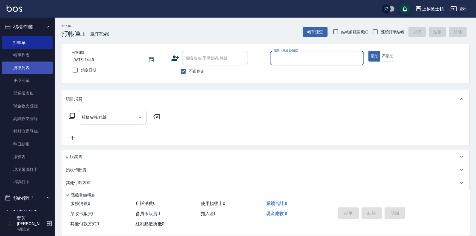
click at [29, 69] on link "掛單列表" at bounding box center [27, 67] width 50 height 13
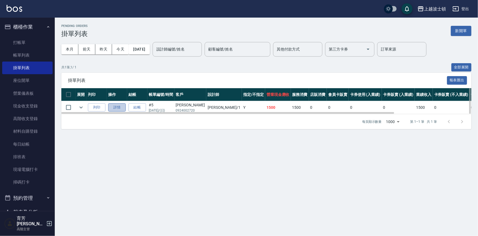
click at [120, 109] on link "詳情" at bounding box center [117, 107] width 18 height 8
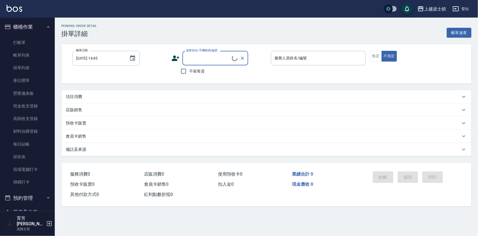
type input "[DATE] 13:51"
type input "[PERSON_NAME]-1"
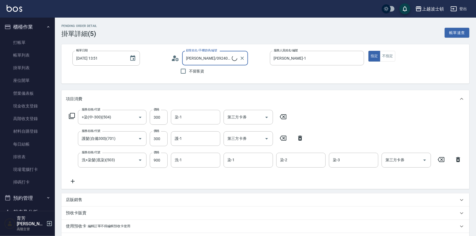
type input "[PERSON_NAME]/0924002720/00730"
type input "+染(中-300)(504)"
type input "護髮(自備300)(701)"
type input "洗+染髮(底染)(503)"
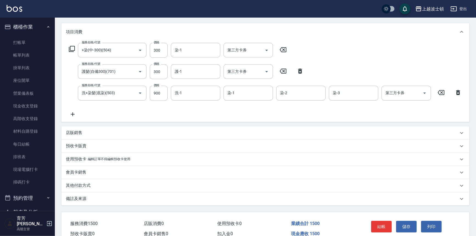
scroll to position [66, 0]
click at [73, 114] on icon at bounding box center [73, 114] width 14 height 7
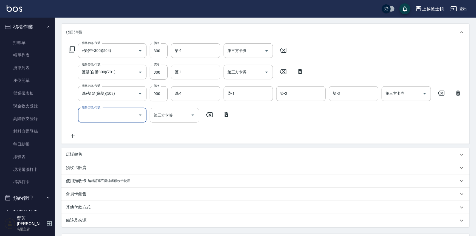
click at [140, 114] on icon "Open" at bounding box center [140, 114] width 3 height 1
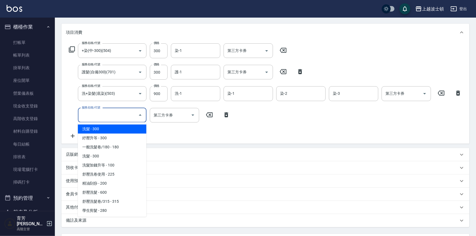
scroll to position [101, 0]
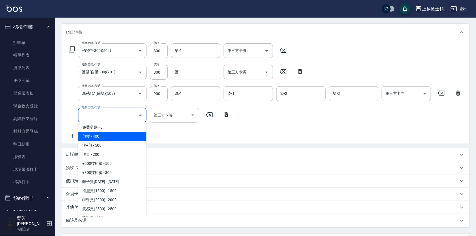
click at [89, 135] on span "剪髮 - 400" at bounding box center [112, 136] width 69 height 9
type input "剪髮(305)"
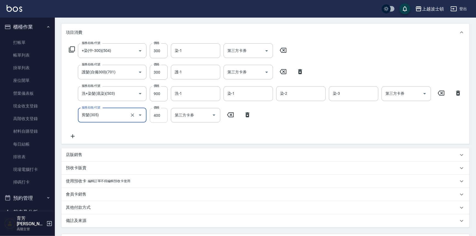
click at [160, 114] on input "400" at bounding box center [159, 115] width 18 height 15
type input "350"
click at [155, 71] on input "300" at bounding box center [159, 72] width 18 height 15
click at [154, 70] on input "200" at bounding box center [159, 72] width 18 height 15
click at [155, 71] on input "200" at bounding box center [159, 72] width 18 height 15
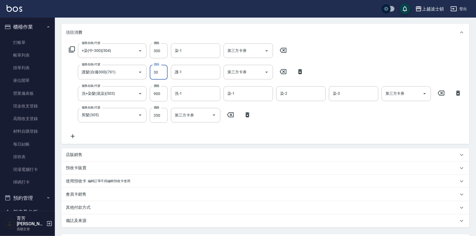
type input "300"
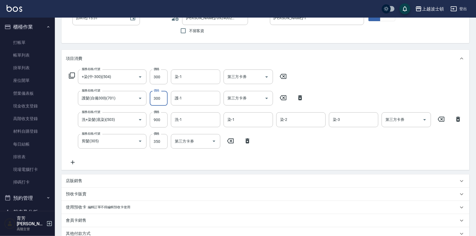
scroll to position [34, 0]
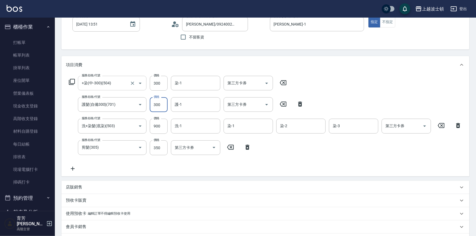
click at [141, 83] on icon "Open" at bounding box center [140, 83] width 7 height 7
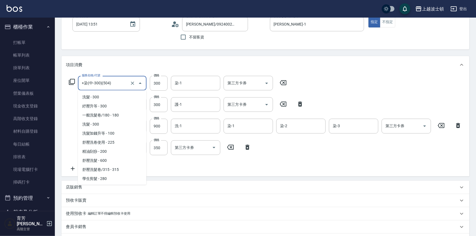
scroll to position [170, 0]
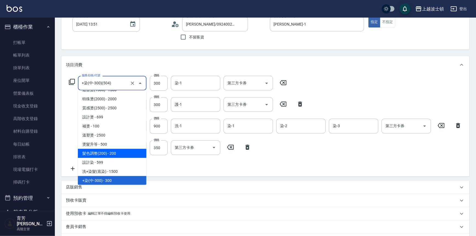
click at [132, 152] on span "髮色調整(200) - 200" at bounding box center [112, 153] width 69 height 9
type input "髮色調整(200)(501)"
type input "200"
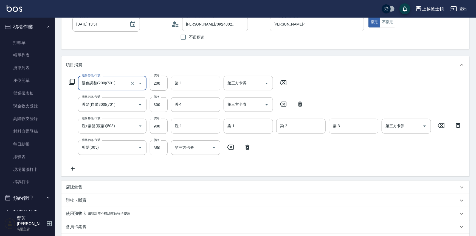
click at [197, 80] on input "染-1" at bounding box center [195, 83] width 44 height 10
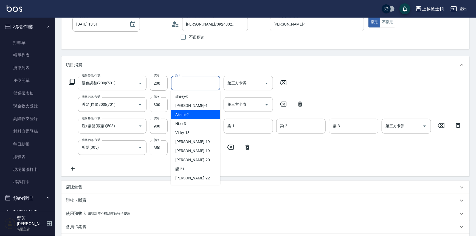
scroll to position [0, 0]
click at [183, 109] on div "[PERSON_NAME] -1" at bounding box center [195, 105] width 49 height 9
type input "[PERSON_NAME]-1"
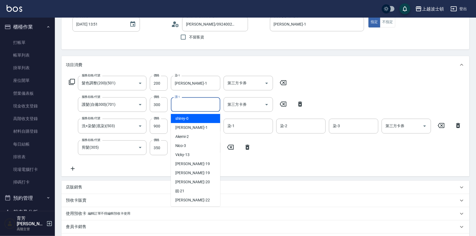
click at [194, 105] on input "護-1" at bounding box center [195, 105] width 44 height 10
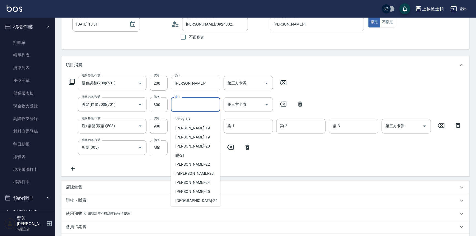
scroll to position [38, 0]
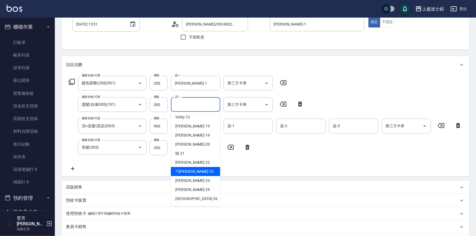
drag, startPoint x: 206, startPoint y: 172, endPoint x: 205, endPoint y: 169, distance: 3.1
click at [205, 172] on div "[PERSON_NAME] -23" at bounding box center [195, 171] width 49 height 9
type input "[PERSON_NAME]-23"
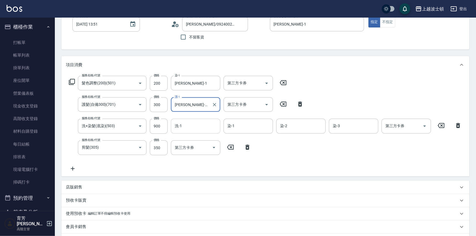
click at [193, 128] on input "洗-1" at bounding box center [195, 126] width 44 height 10
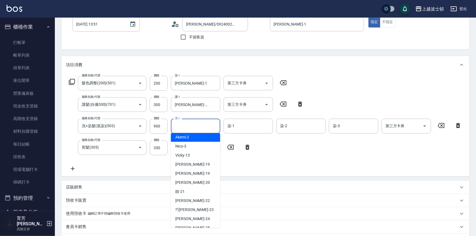
scroll to position [25, 0]
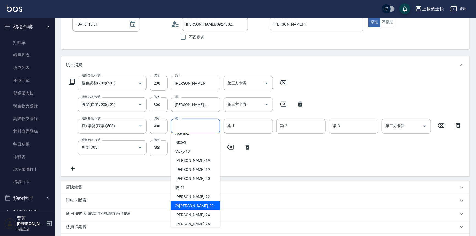
click at [190, 208] on div "[PERSON_NAME] -23" at bounding box center [195, 205] width 49 height 9
type input "[PERSON_NAME]-23"
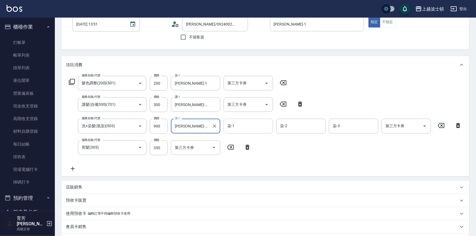
click at [240, 128] on input "染-1" at bounding box center [248, 126] width 44 height 10
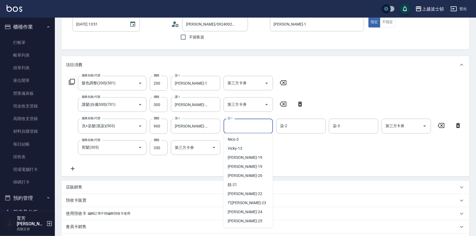
scroll to position [29, 0]
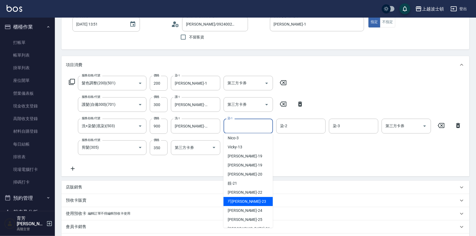
click at [245, 200] on div "[PERSON_NAME] -23" at bounding box center [247, 201] width 49 height 9
type input "[PERSON_NAME]-23"
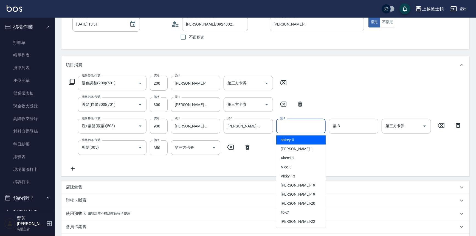
drag, startPoint x: 302, startPoint y: 126, endPoint x: 303, endPoint y: 89, distance: 36.8
click at [300, 125] on input "染-2" at bounding box center [301, 126] width 44 height 10
drag, startPoint x: 322, startPoint y: 143, endPoint x: 322, endPoint y: 157, distance: 14.3
click at [325, 162] on ul "shirey -0 [PERSON_NAME] -1 Akemi -2 Nico -3 Vicky -13 [PERSON_NAME]-19 [PERSON_…" at bounding box center [300, 180] width 49 height 94
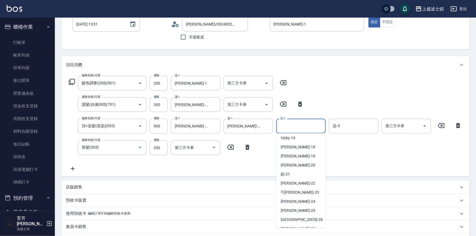
scroll to position [73, 0]
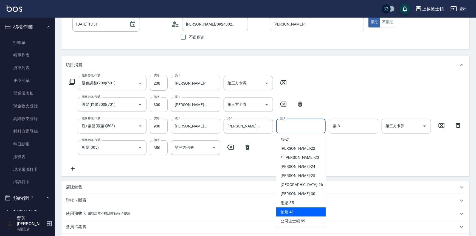
drag, startPoint x: 306, startPoint y: 208, endPoint x: 341, endPoint y: 152, distance: 65.8
click at [305, 207] on div "怡廷 -41" at bounding box center [300, 211] width 49 height 9
type input "怡廷-41"
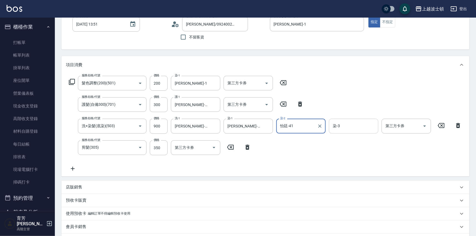
click at [356, 129] on input "染-3" at bounding box center [353, 126] width 44 height 10
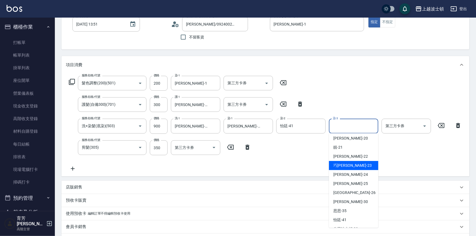
scroll to position [68, 0]
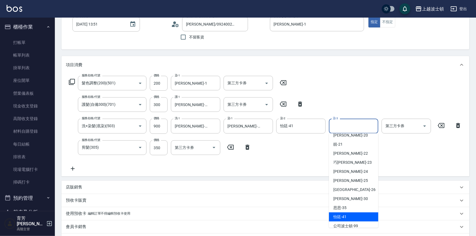
click at [357, 219] on div "怡廷 -41" at bounding box center [353, 216] width 49 height 9
type input "怡廷-41"
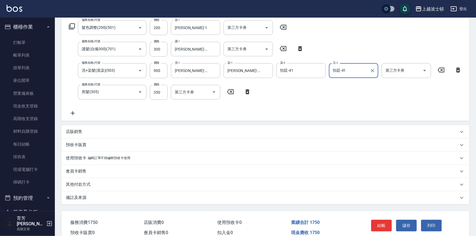
scroll to position [116, 0]
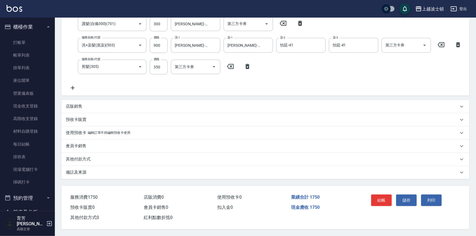
click at [95, 154] on div "其他付款方式" at bounding box center [265, 158] width 408 height 13
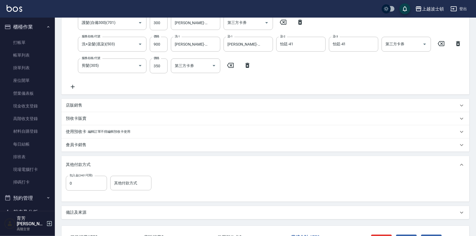
scroll to position [161, 0]
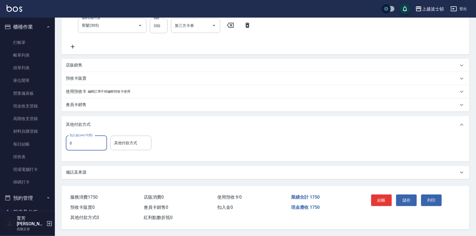
drag, startPoint x: 478, startPoint y: 108, endPoint x: 79, endPoint y: 137, distance: 400.3
click at [79, 137] on input "0" at bounding box center [86, 142] width 41 height 15
type input "1750"
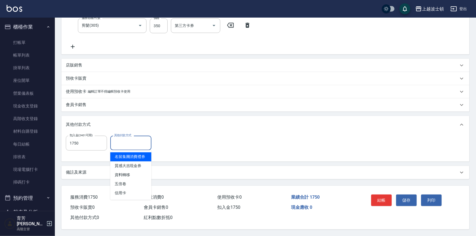
click at [123, 139] on input "其他付款方式" at bounding box center [131, 143] width 36 height 10
click at [284, 162] on div "項目消費 服務名稱/代號 髮色調整(200)(501) 服務名稱/代號 價格 200 價格 染-1 [PERSON_NAME]-1 染-1 第三方卡券 第三方…" at bounding box center [265, 56] width 408 height 245
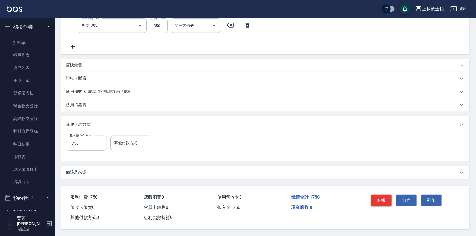
click at [381, 199] on button "結帳" at bounding box center [381, 200] width 21 height 12
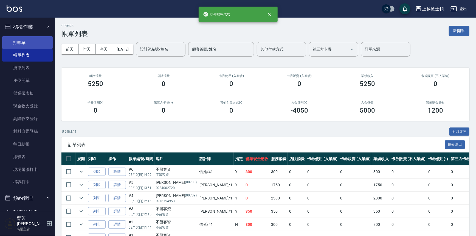
click at [25, 42] on link "打帳單" at bounding box center [27, 42] width 50 height 13
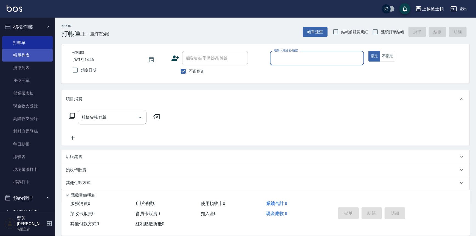
click at [38, 52] on link "帳單列表" at bounding box center [27, 55] width 50 height 13
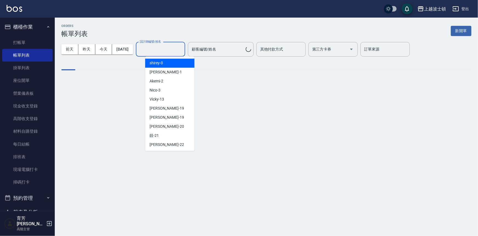
click at [160, 47] on input "設計師編號/姓名" at bounding box center [160, 49] width 44 height 10
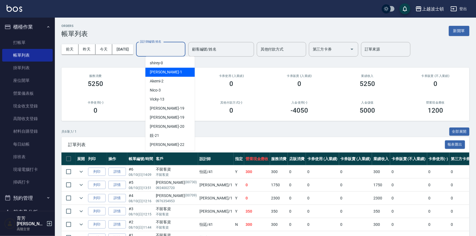
click at [162, 71] on div "[PERSON_NAME] -1" at bounding box center [169, 71] width 49 height 9
type input "[PERSON_NAME]-1"
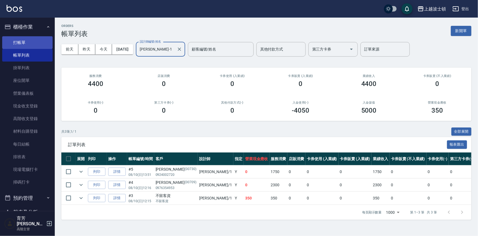
click at [35, 44] on link "打帳單" at bounding box center [27, 42] width 50 height 13
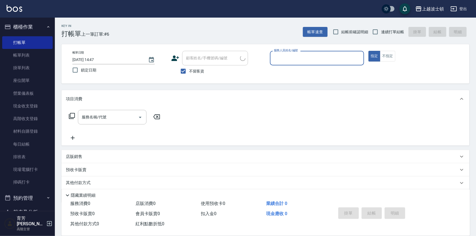
click at [290, 56] on input "服務人員姓名/編號" at bounding box center [316, 58] width 89 height 10
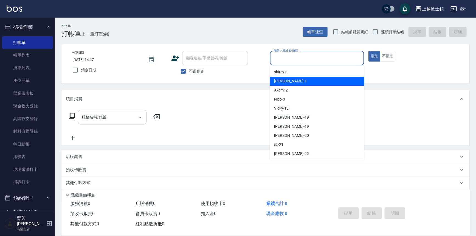
click at [280, 81] on span "[PERSON_NAME] -1" at bounding box center [290, 81] width 32 height 6
type input "[PERSON_NAME]-1"
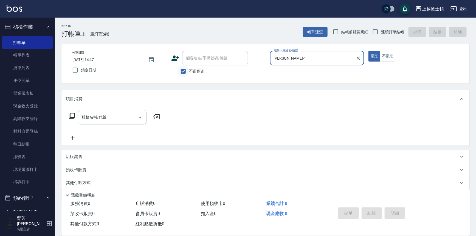
click at [183, 69] on input "不留客資" at bounding box center [183, 71] width 12 height 12
checkbox input "false"
click at [199, 52] on div "顧客姓名/手機號碼/編號" at bounding box center [215, 58] width 66 height 15
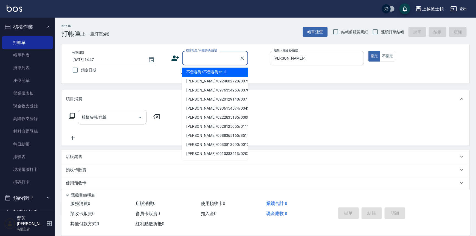
click at [184, 69] on li "不留客資/不留客資/null" at bounding box center [215, 71] width 66 height 9
type input "不留客資/不留客資/null"
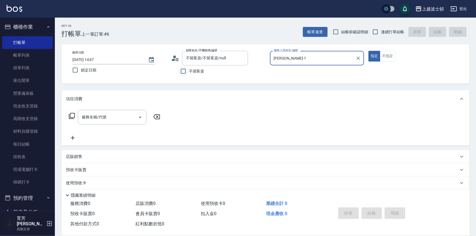
click at [188, 70] on input "不留客資" at bounding box center [183, 71] width 12 height 12
checkbox input "true"
click at [100, 121] on input "服務名稱/代號" at bounding box center [107, 117] width 55 height 10
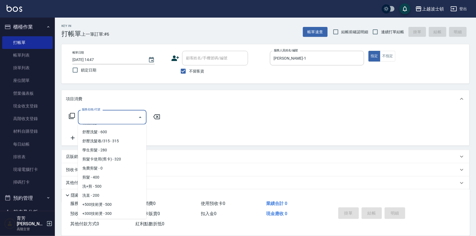
scroll to position [57, 0]
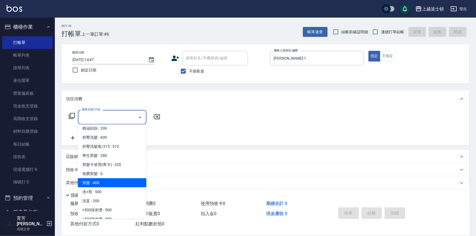
click at [104, 182] on span "剪髮 - 400" at bounding box center [112, 182] width 69 height 9
type input "剪髮(305)"
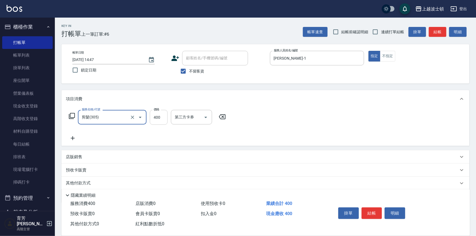
click at [157, 119] on input "400" at bounding box center [159, 117] width 18 height 15
type input "350"
click at [372, 207] on button "結帳" at bounding box center [371, 213] width 21 height 12
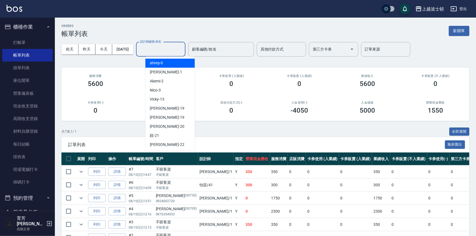
click at [158, 47] on input "設計師編號/姓名" at bounding box center [160, 49] width 44 height 10
click at [158, 74] on span "[PERSON_NAME] -1" at bounding box center [166, 72] width 32 height 6
type input "[PERSON_NAME]-1"
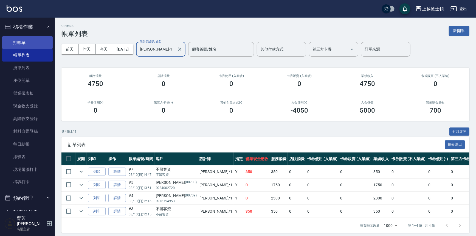
click at [22, 41] on link "打帳單" at bounding box center [27, 42] width 50 height 13
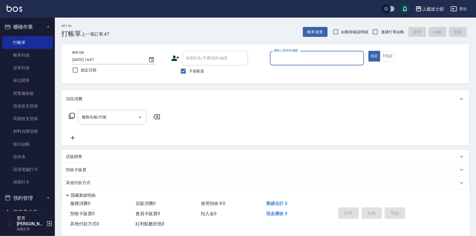
drag, startPoint x: 289, startPoint y: 55, endPoint x: 287, endPoint y: 61, distance: 6.1
click at [289, 55] on input "服務人員姓名/編號" at bounding box center [316, 58] width 89 height 10
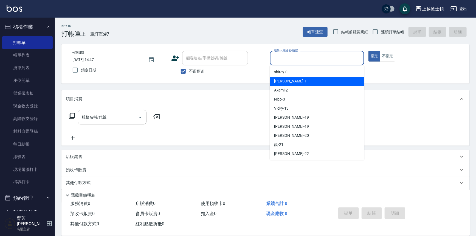
click at [287, 82] on div "[PERSON_NAME] -1" at bounding box center [317, 80] width 94 height 9
type input "[PERSON_NAME]-1"
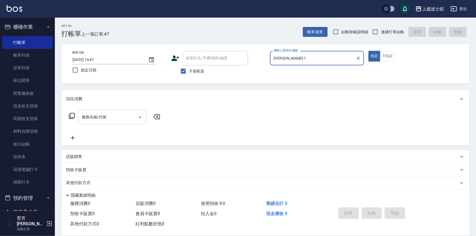
click at [88, 121] on input "服務名稱/代號" at bounding box center [107, 117] width 55 height 10
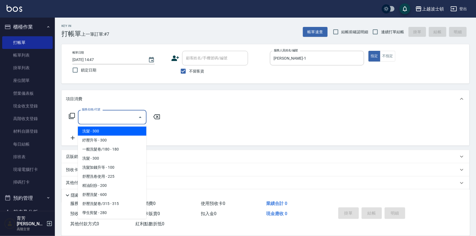
click at [91, 133] on span "洗髮 - 300" at bounding box center [112, 130] width 69 height 9
type input "洗髮(201)"
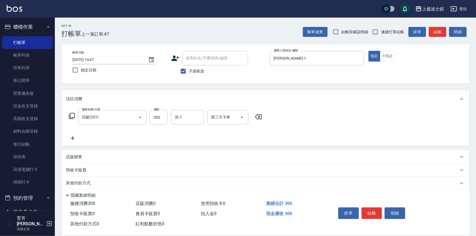
click at [73, 139] on icon at bounding box center [73, 138] width 14 height 7
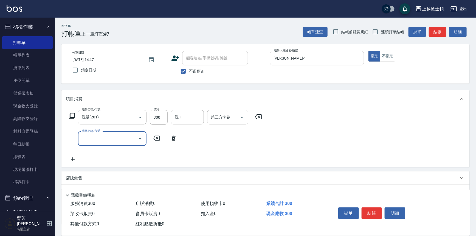
drag, startPoint x: 87, startPoint y: 137, endPoint x: 87, endPoint y: 133, distance: 4.1
click at [87, 135] on input "服務名稱/代號" at bounding box center [107, 139] width 55 height 10
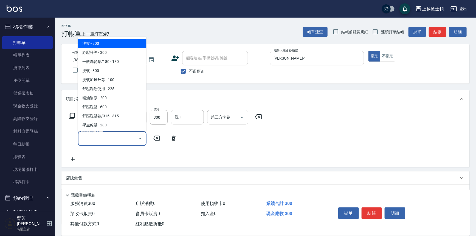
click at [115, 43] on span "洗髮 - 300" at bounding box center [112, 43] width 69 height 9
type input "洗髮(201)"
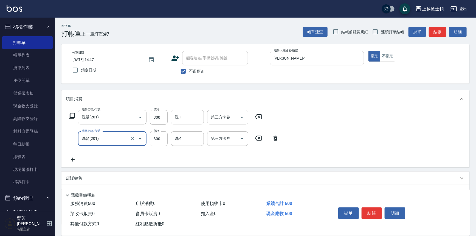
click at [182, 115] on input "洗-1" at bounding box center [187, 117] width 28 height 10
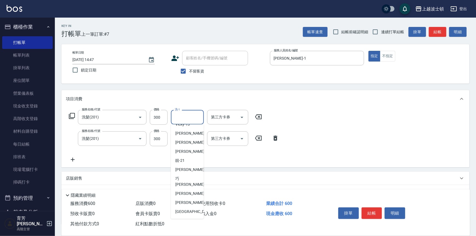
scroll to position [47, 0]
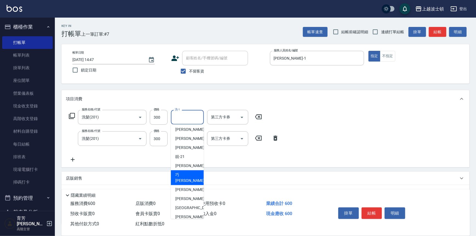
click at [186, 174] on span "[PERSON_NAME] -23" at bounding box center [192, 178] width 35 height 12
type input "[PERSON_NAME]-23"
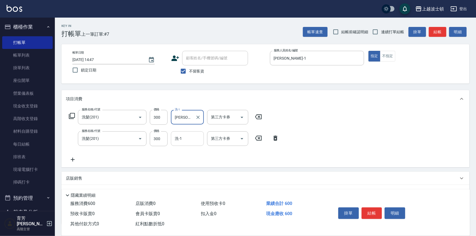
click at [188, 137] on input "洗-1" at bounding box center [187, 139] width 28 height 10
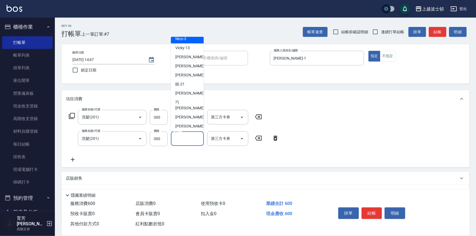
scroll to position [33, 0]
click at [192, 130] on div "又郡 -26" at bounding box center [187, 134] width 33 height 9
type input "又郡-26"
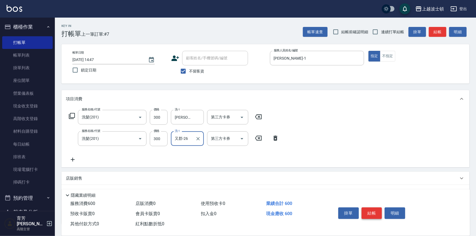
click at [373, 212] on button "結帳" at bounding box center [371, 213] width 21 height 12
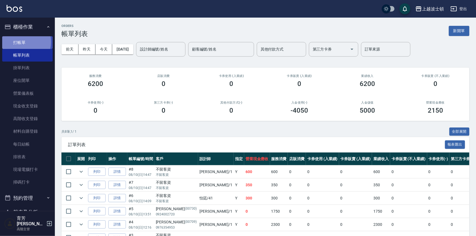
click at [17, 42] on link "打帳單" at bounding box center [27, 42] width 50 height 13
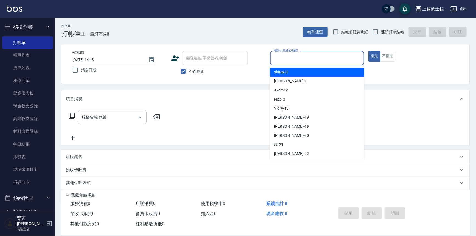
click at [282, 57] on input "服務人員姓名/編號" at bounding box center [316, 58] width 89 height 10
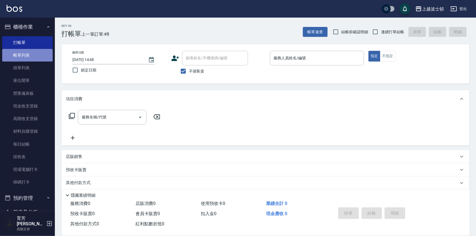
click at [28, 53] on link "帳單列表" at bounding box center [27, 55] width 50 height 13
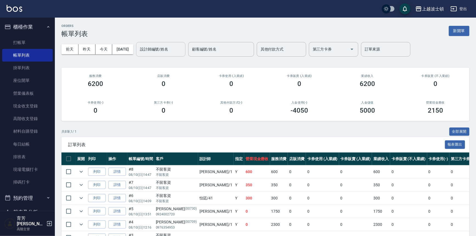
click at [160, 52] on input "設計師編號/姓名" at bounding box center [160, 49] width 44 height 10
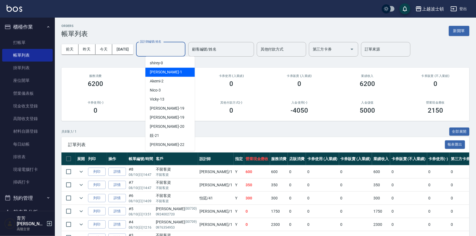
click at [159, 76] on div "[PERSON_NAME] -1" at bounding box center [169, 71] width 49 height 9
type input "[PERSON_NAME]-1"
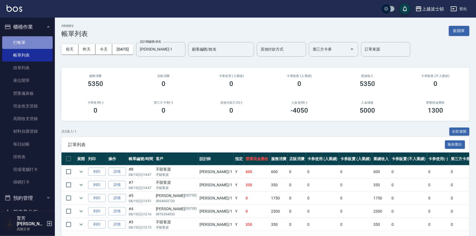
click at [33, 41] on link "打帳單" at bounding box center [27, 42] width 50 height 13
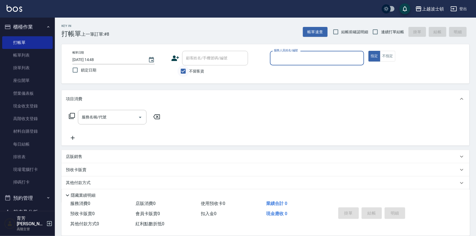
click at [185, 68] on input "不留客資" at bounding box center [183, 71] width 12 height 12
checkbox input "false"
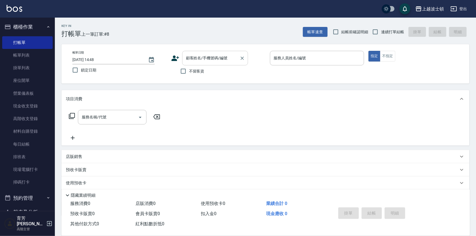
click at [186, 61] on input "顧客姓名/手機號碼/編號" at bounding box center [211, 58] width 53 height 10
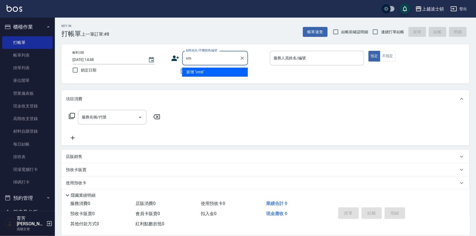
type input "v"
type input "徐"
type input "需"
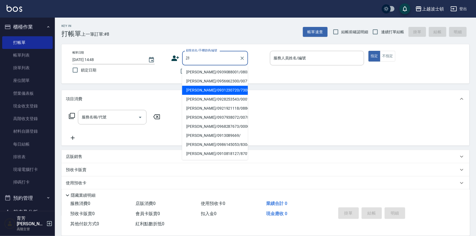
click at [201, 87] on li "[PERSON_NAME]/0931230720/730804" at bounding box center [215, 90] width 66 height 9
type input "[PERSON_NAME]/0931230720/730804"
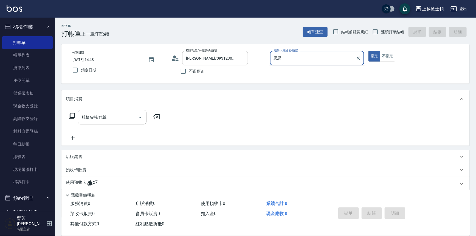
type input "思"
type input "怡廷-41"
type button "true"
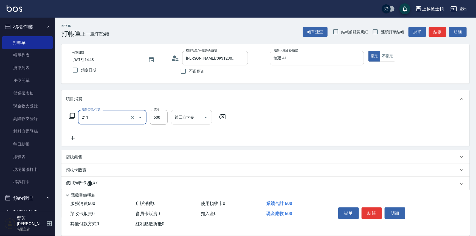
type input "舒壓洗髮(211)"
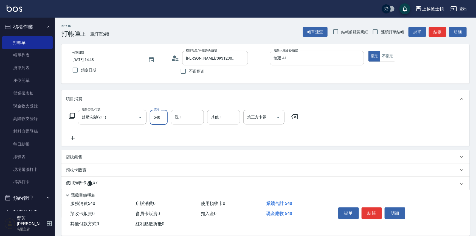
type input "540"
type input "怡廷-41"
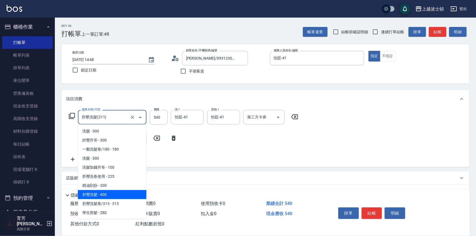
click at [82, 117] on input "舒壓洗髮(211)" at bounding box center [104, 117] width 48 height 10
click at [75, 118] on icon at bounding box center [72, 115] width 7 height 7
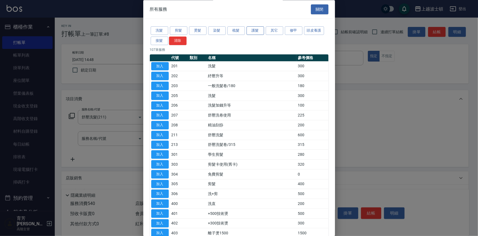
click at [250, 29] on button "護髮" at bounding box center [256, 31] width 18 height 8
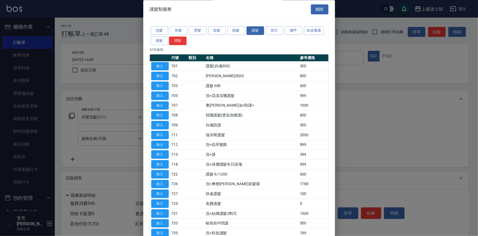
click at [161, 64] on button "加入" at bounding box center [160, 66] width 18 height 8
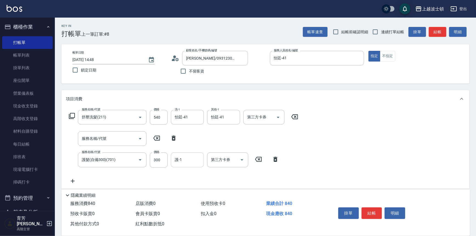
click at [180, 157] on input "護-1" at bounding box center [187, 160] width 28 height 10
type input "怡廷-41"
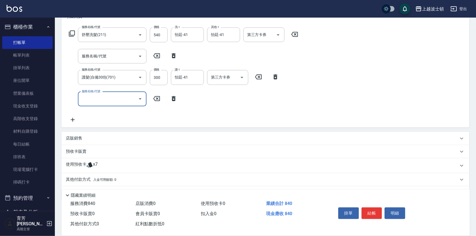
scroll to position [97, 0]
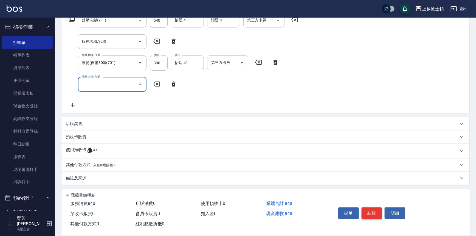
click at [375, 211] on button "結帳" at bounding box center [371, 213] width 21 height 12
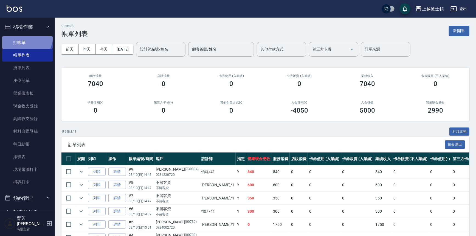
click at [22, 36] on link "打帳單" at bounding box center [27, 42] width 50 height 13
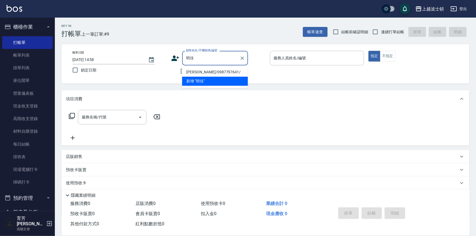
click at [199, 69] on li "[PERSON_NAME]/0987797641/" at bounding box center [215, 71] width 66 height 9
type input "[PERSON_NAME]/0987797641/"
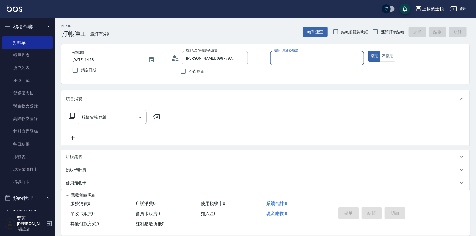
type input "Nico-3"
click at [176, 58] on icon at bounding box center [176, 59] width 3 height 3
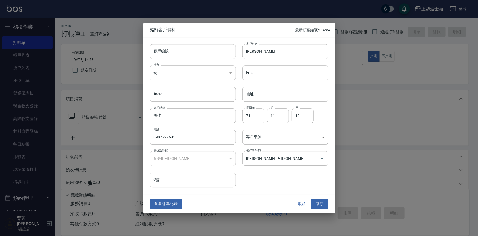
click at [114, 157] on div at bounding box center [239, 118] width 478 height 236
click at [165, 204] on button "查看訂單記錄" at bounding box center [166, 204] width 32 height 10
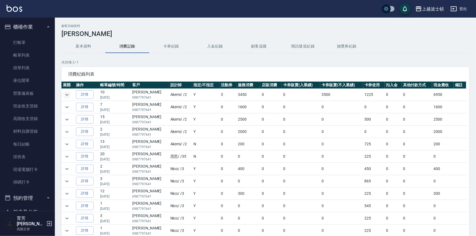
click at [64, 92] on icon "expand row" at bounding box center [67, 94] width 7 height 7
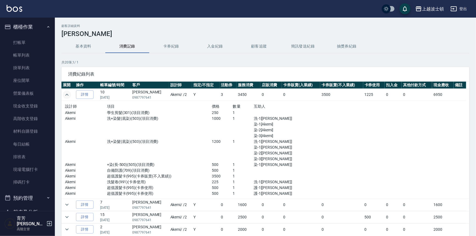
click at [64, 95] on icon "expand row" at bounding box center [67, 94] width 7 height 7
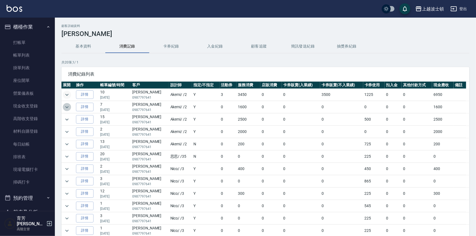
click at [66, 104] on icon "expand row" at bounding box center [67, 107] width 7 height 7
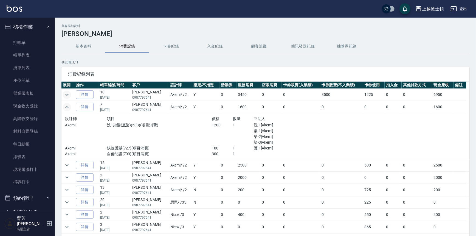
click at [66, 104] on icon "expand row" at bounding box center [67, 107] width 7 height 7
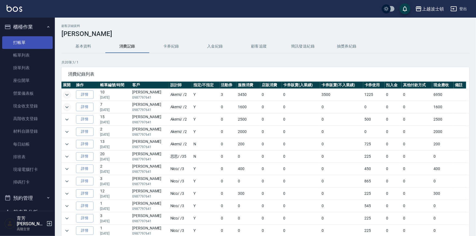
click at [19, 42] on link "打帳單" at bounding box center [27, 42] width 50 height 13
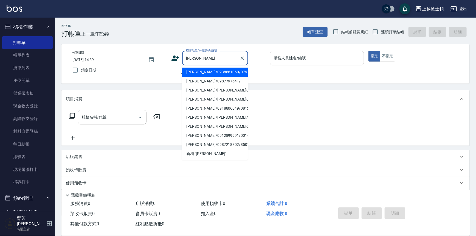
click at [195, 81] on li "[PERSON_NAME]/0987797641/" at bounding box center [215, 80] width 66 height 9
type input "[PERSON_NAME]/0987797641/"
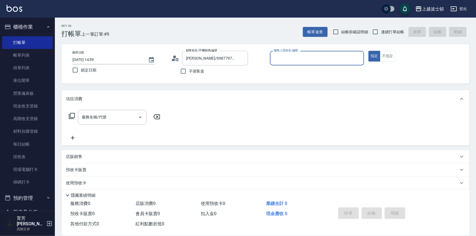
type input "Nico-3"
click at [82, 181] on p "使用預收卡" at bounding box center [76, 183] width 21 height 8
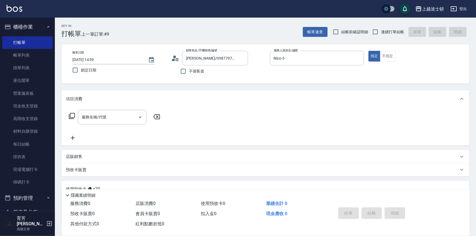
scroll to position [74, 0]
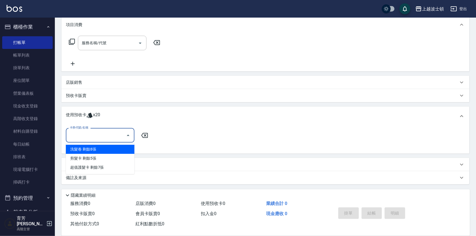
click at [121, 136] on input "卡券代號/名稱" at bounding box center [95, 135] width 55 height 10
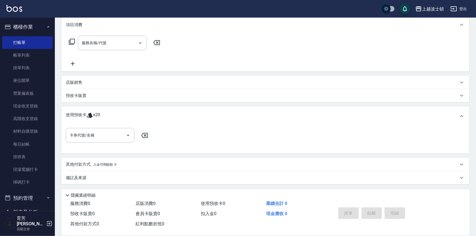
click at [242, 131] on div "卡券代號/名稱 卡券代號/名稱" at bounding box center [265, 138] width 399 height 21
click at [75, 112] on p "使用預收卡" at bounding box center [76, 116] width 21 height 8
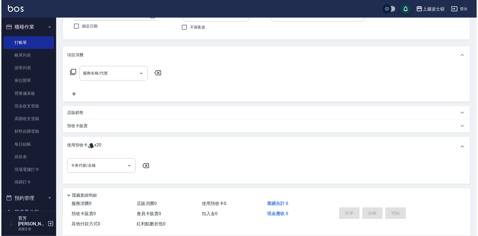
scroll to position [33, 0]
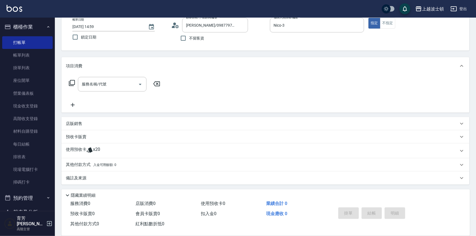
click at [178, 24] on icon at bounding box center [175, 25] width 8 height 8
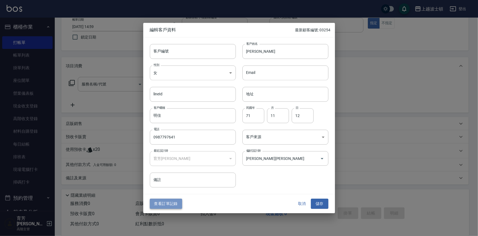
click at [170, 202] on button "查看訂單記錄" at bounding box center [166, 204] width 32 height 10
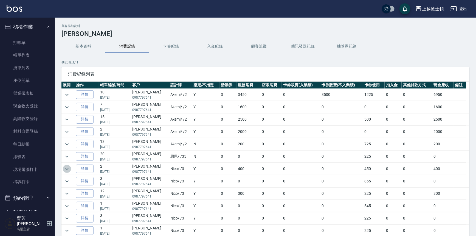
click at [68, 168] on icon "expand row" at bounding box center [67, 168] width 7 height 7
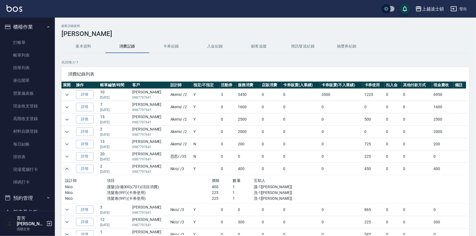
click at [68, 168] on icon "expand row" at bounding box center [67, 168] width 7 height 7
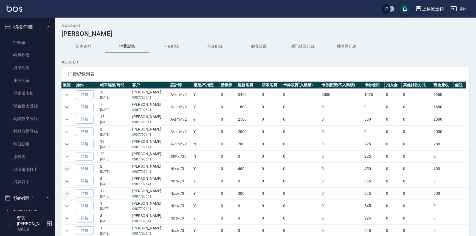
click at [66, 193] on icon "expand row" at bounding box center [67, 193] width 7 height 7
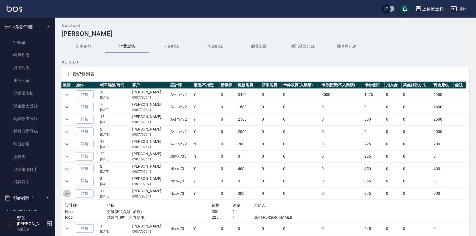
click at [66, 193] on icon "expand row" at bounding box center [66, 193] width 3 height 2
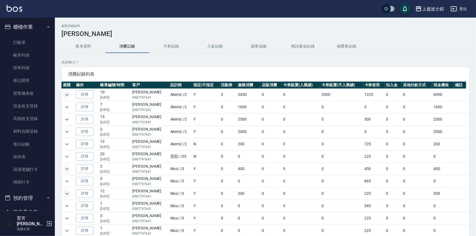
click at [68, 95] on icon "expand row" at bounding box center [67, 94] width 7 height 7
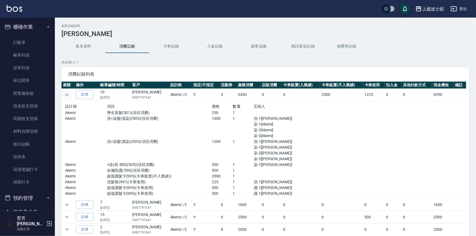
click at [68, 94] on icon "expand row" at bounding box center [67, 94] width 7 height 7
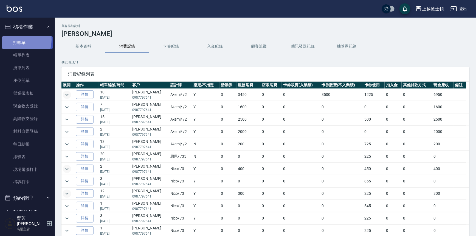
click at [13, 39] on link "打帳單" at bounding box center [27, 42] width 50 height 13
